Goal: Transaction & Acquisition: Download file/media

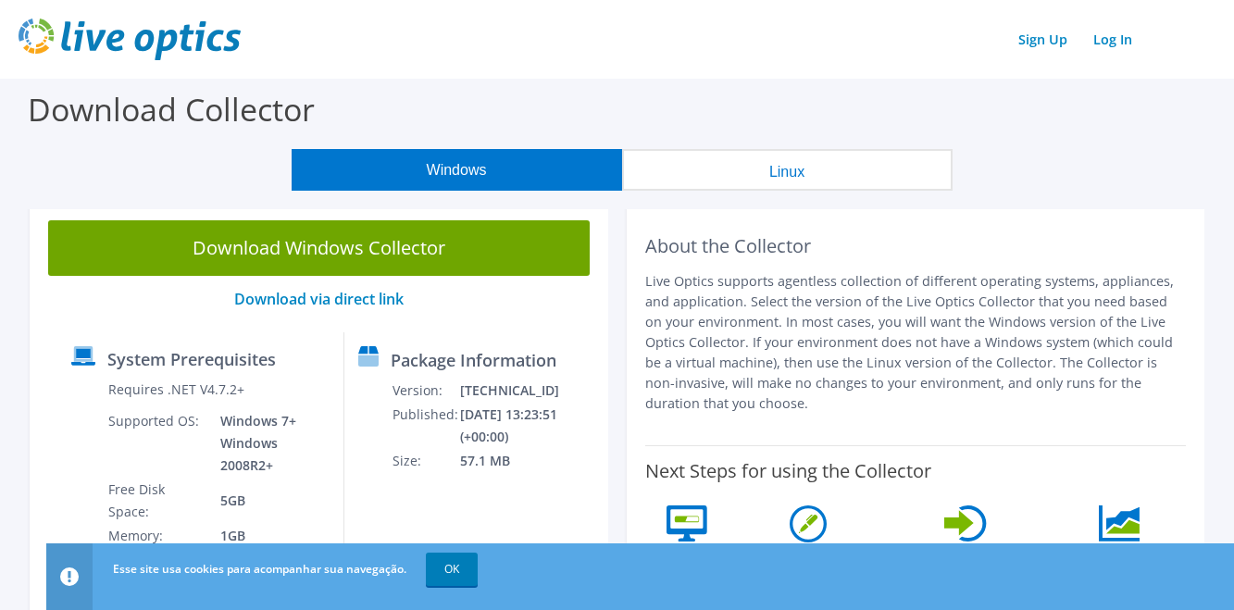
click at [549, 161] on button "Windows" at bounding box center [457, 170] width 331 height 42
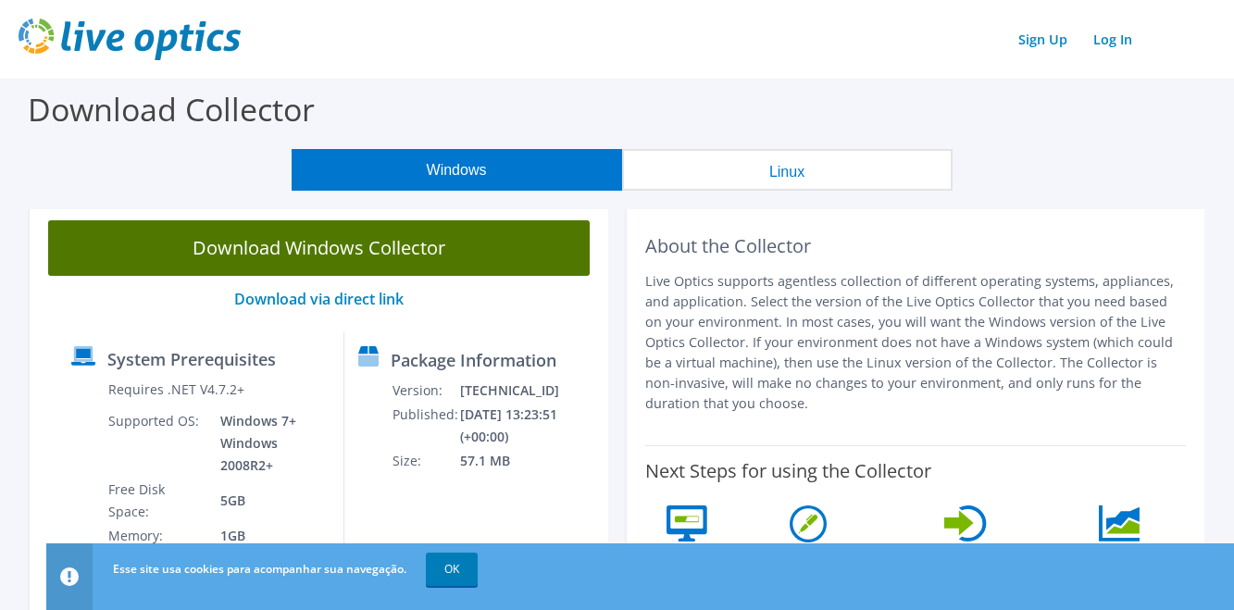
scroll to position [93, 0]
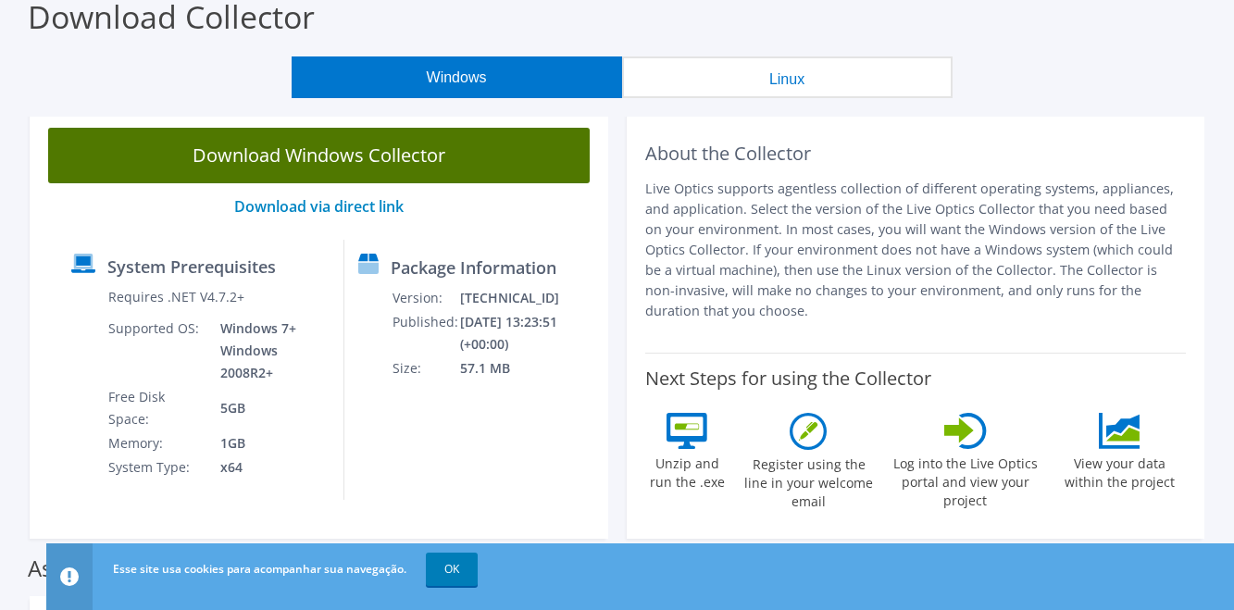
click at [327, 160] on link "Download Windows Collector" at bounding box center [319, 156] width 542 height 56
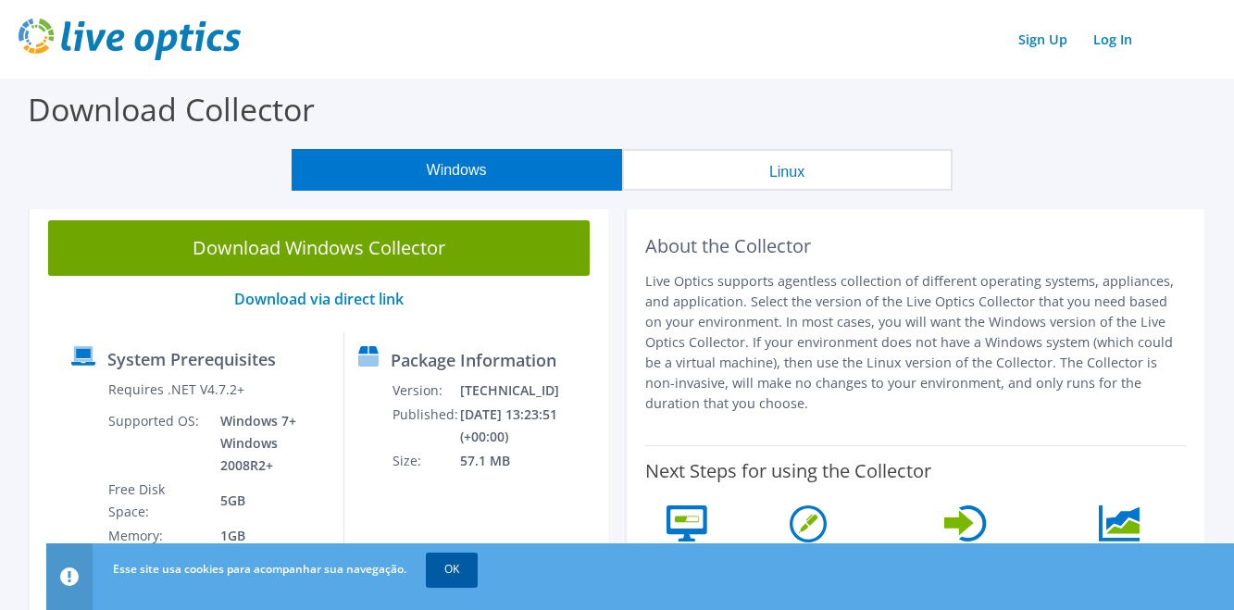
click at [449, 567] on link "OK" at bounding box center [452, 569] width 52 height 33
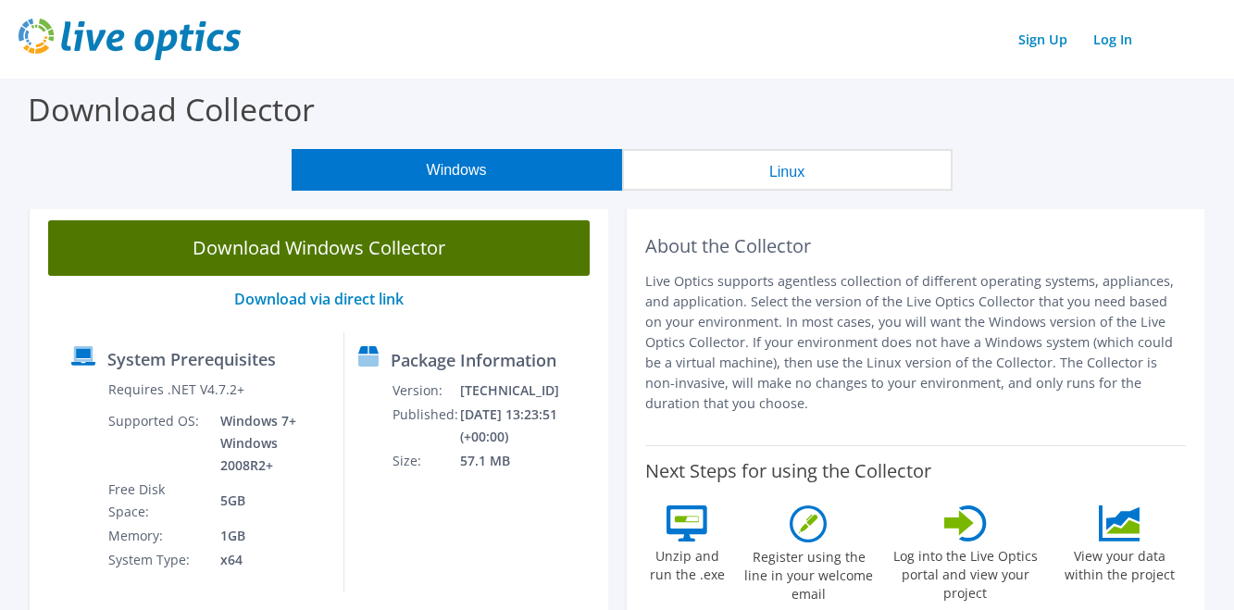
click at [313, 252] on link "Download Windows Collector" at bounding box center [319, 248] width 542 height 56
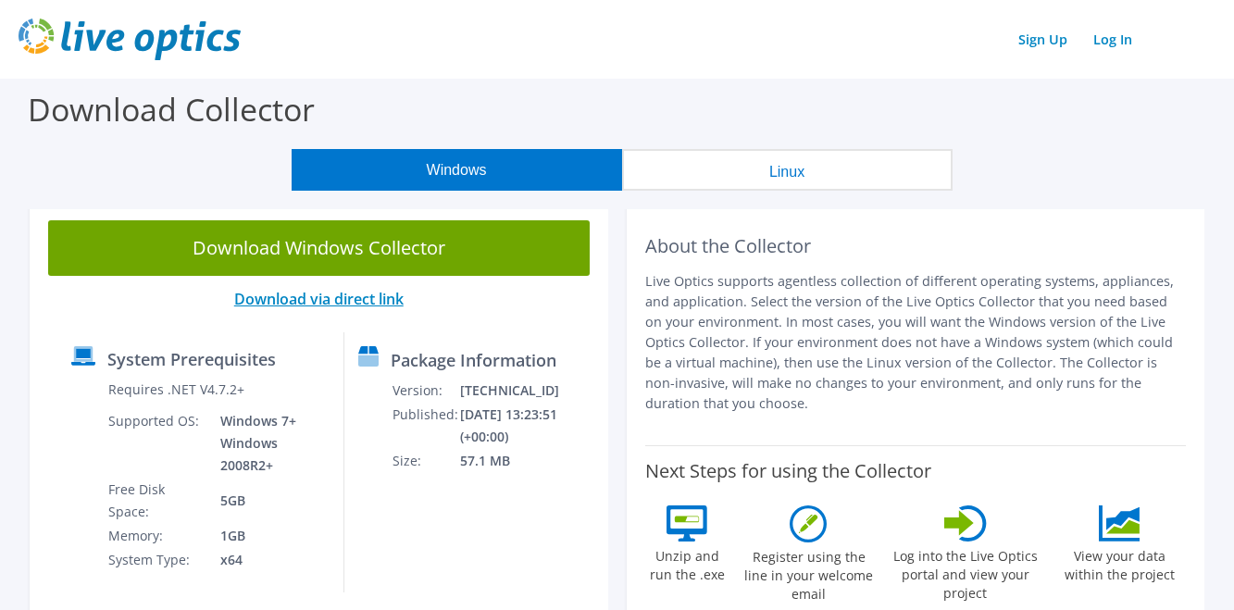
click at [368, 295] on link "Download via direct link" at bounding box center [318, 299] width 169 height 20
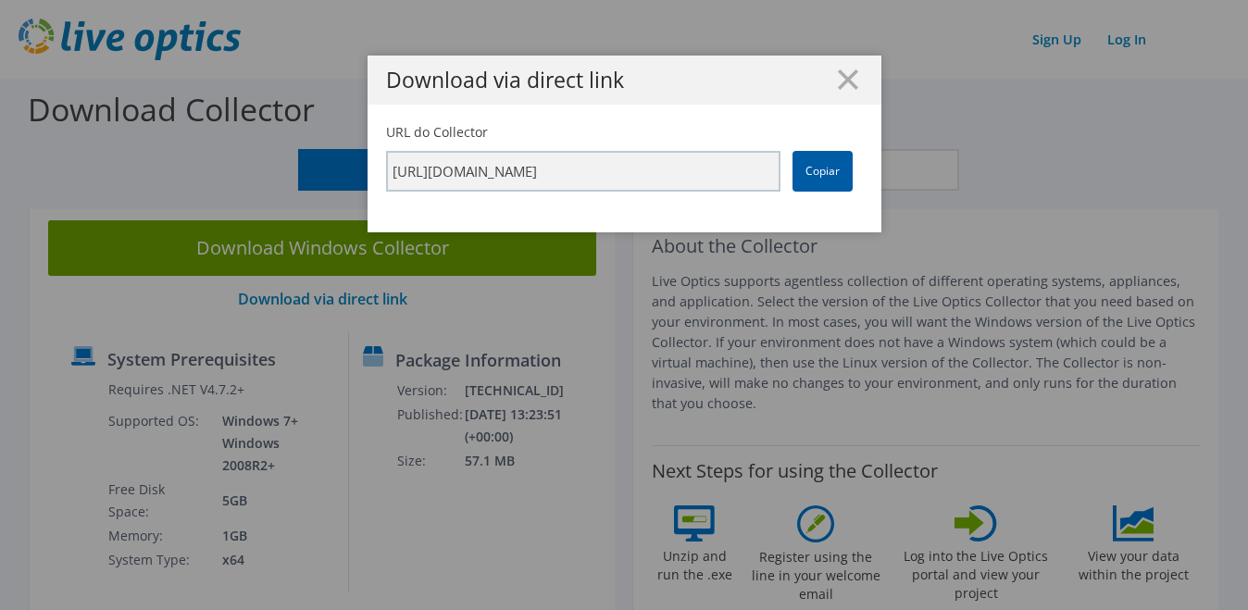
click at [803, 174] on link "Copiar" at bounding box center [823, 171] width 60 height 41
click at [846, 84] on line at bounding box center [848, 79] width 19 height 19
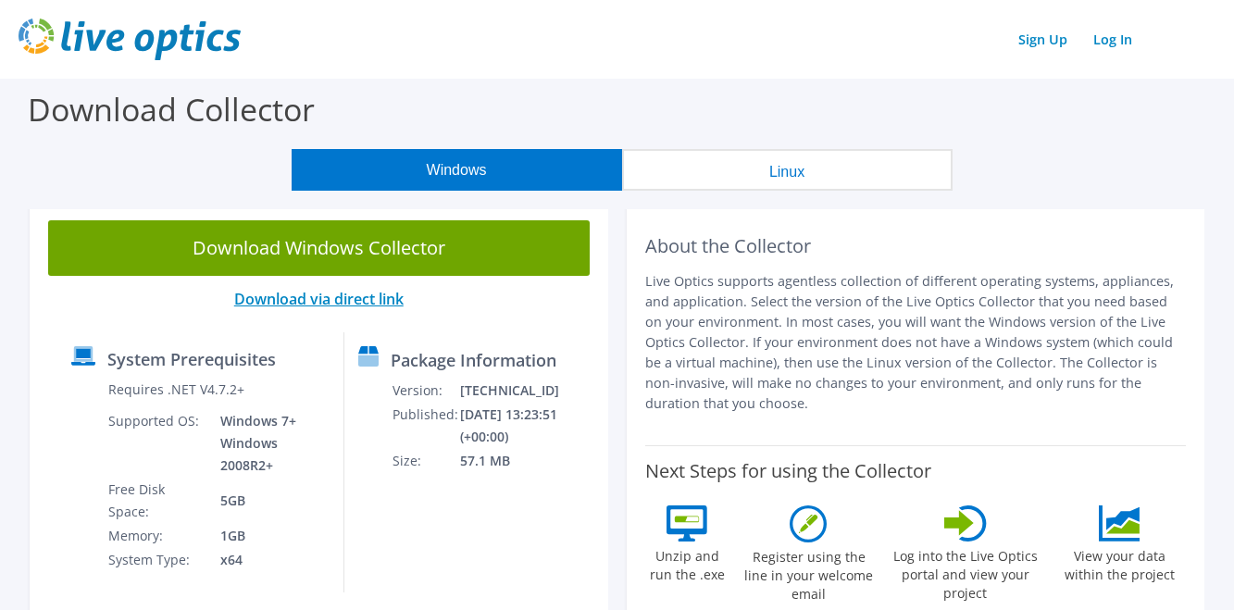
click at [265, 305] on link "Download via direct link" at bounding box center [318, 299] width 169 height 20
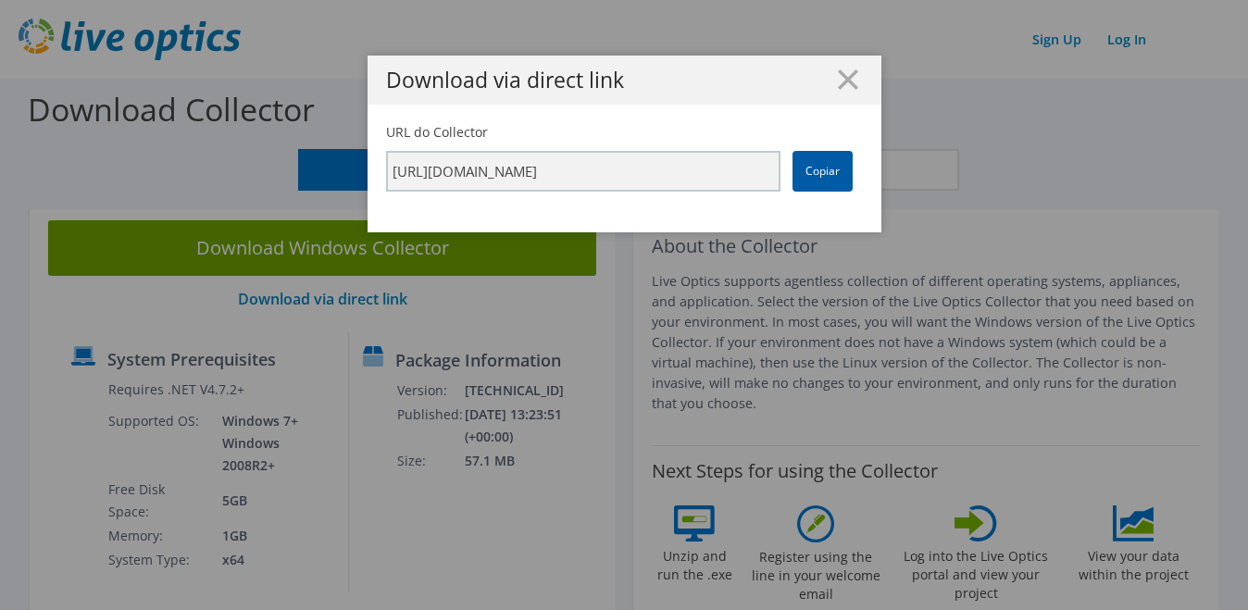
click at [820, 167] on link "Copiar" at bounding box center [823, 171] width 60 height 41
drag, startPoint x: 840, startPoint y: 85, endPoint x: 829, endPoint y: 78, distance: 13.4
click at [839, 83] on icon at bounding box center [848, 79] width 20 height 20
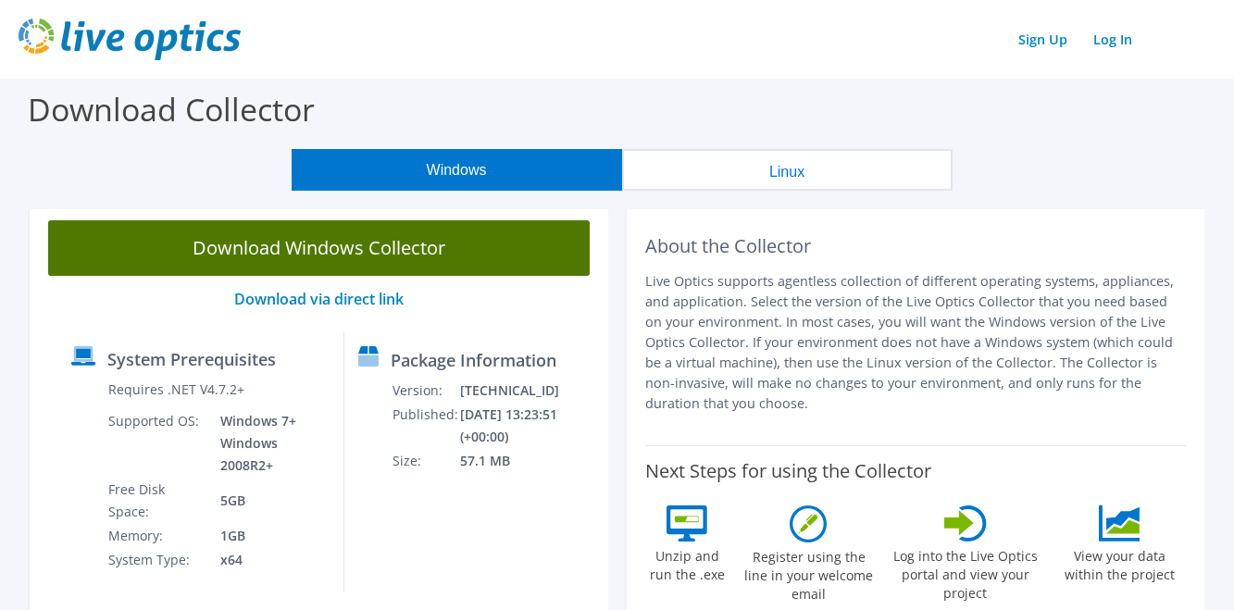
click at [269, 253] on link "Download Windows Collector" at bounding box center [319, 248] width 542 height 56
